Goal: Find specific page/section: Find specific page/section

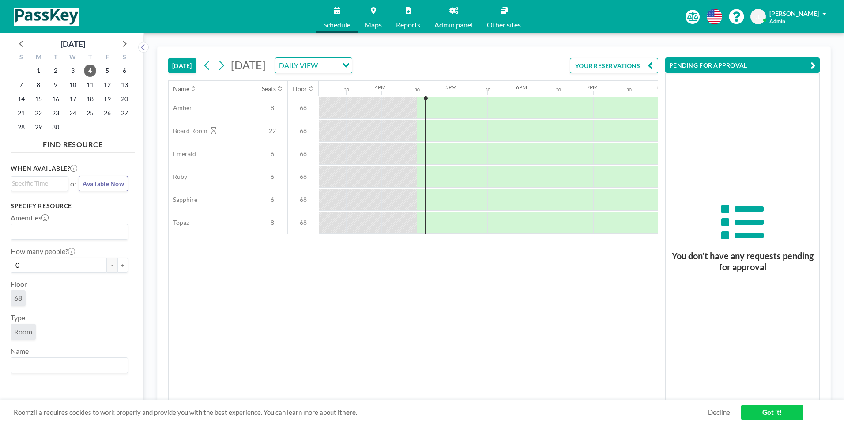
scroll to position [0, 1130]
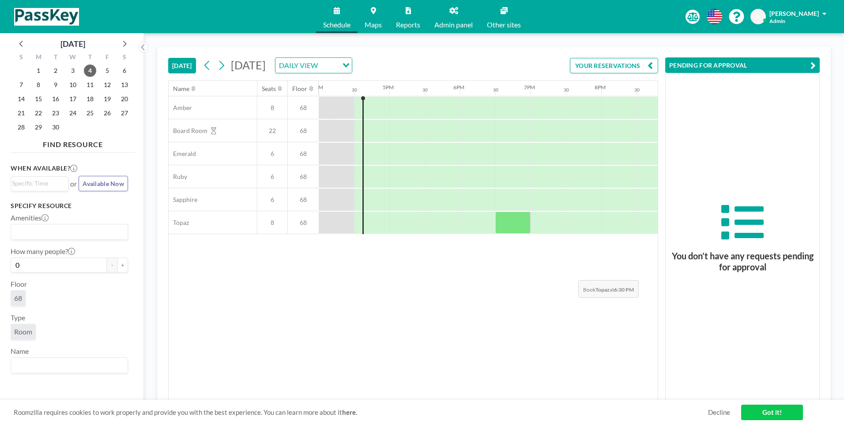
drag, startPoint x: 571, startPoint y: 273, endPoint x: 598, endPoint y: 256, distance: 31.6
click at [572, 274] on div "Name Seats Floor 12AM 30 1AM 30 2AM 30 3AM 30 4AM 30 5AM 30 6AM 30 7AM 30 8AM 3…" at bounding box center [413, 240] width 489 height 319
click at [824, 12] on span at bounding box center [824, 14] width 4 height 6
click at [804, 59] on span "Log out" at bounding box center [800, 60] width 20 height 9
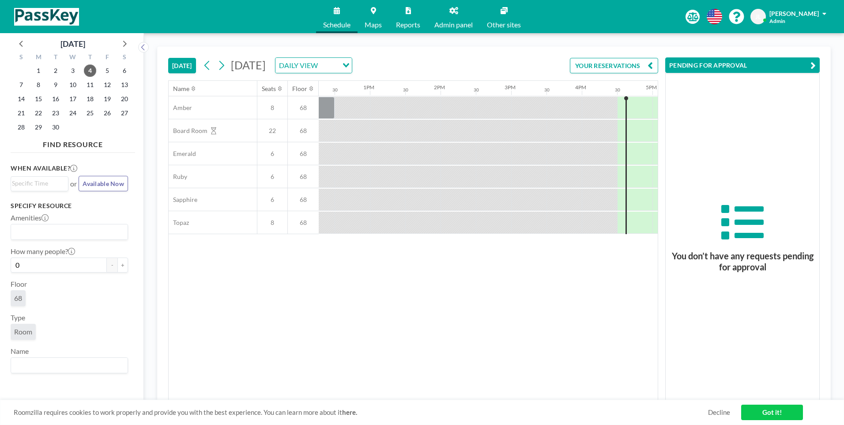
scroll to position [0, 1130]
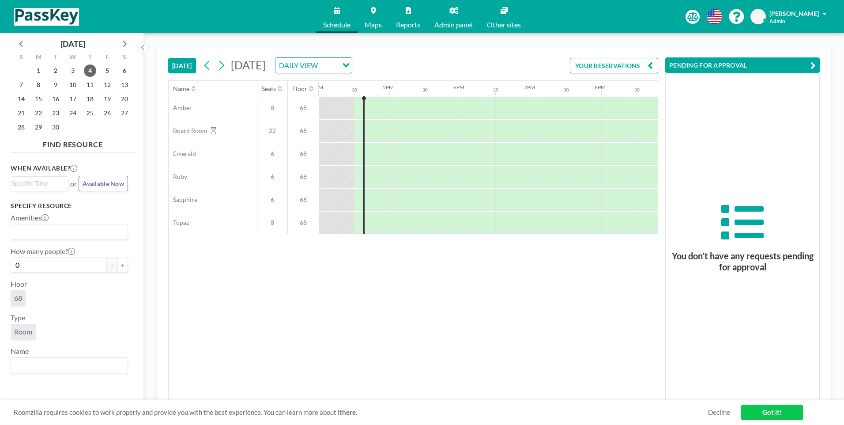
click at [429, 284] on div "Name Seats Floor 12AM 30 1AM 30 2AM 30 3AM 30 4AM 30 5AM 30 6AM 30 7AM 30 8AM 3…" at bounding box center [413, 240] width 489 height 319
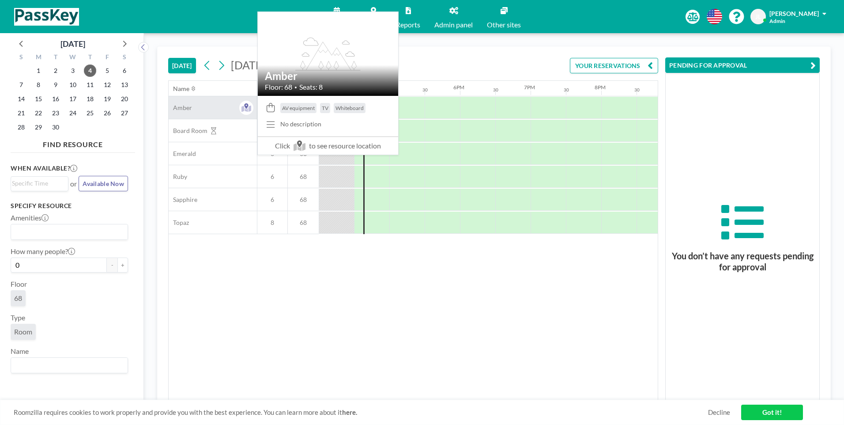
click at [184, 108] on span "Amber" at bounding box center [180, 108] width 23 height 8
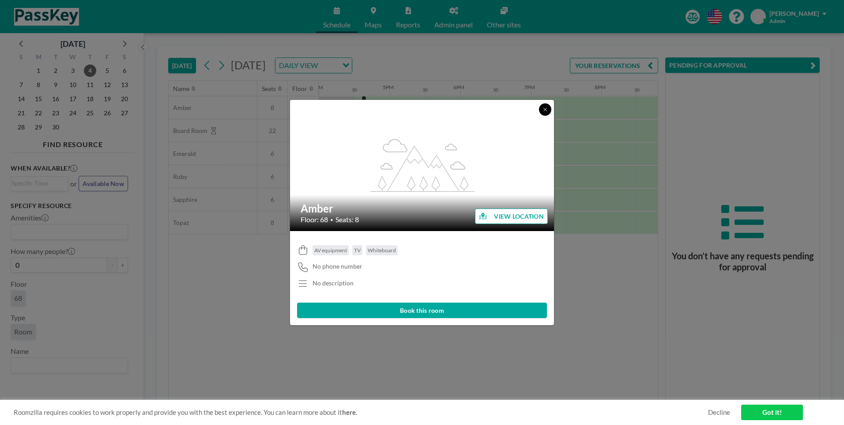
click at [545, 109] on icon at bounding box center [544, 109] width 5 height 5
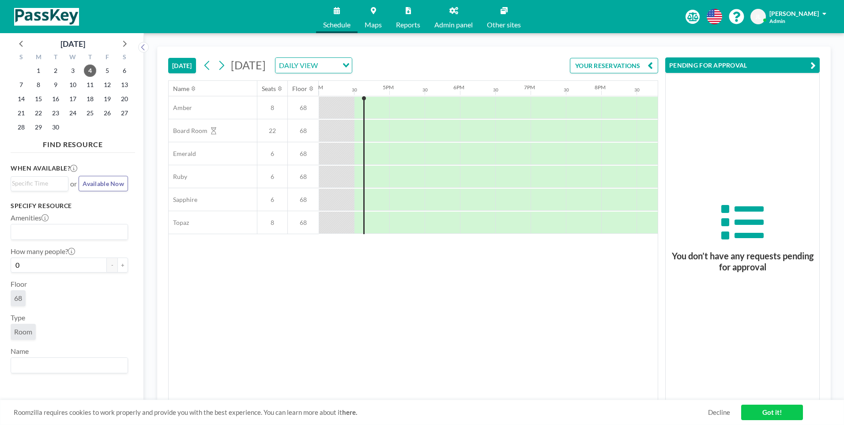
click at [461, 17] on link "Admin panel" at bounding box center [453, 16] width 53 height 33
